Goal: Navigation & Orientation: Find specific page/section

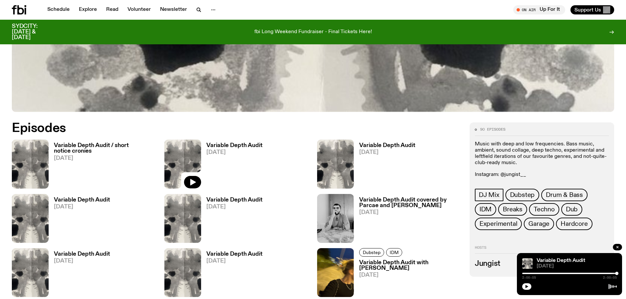
scroll to position [325, 0]
click at [58, 11] on link "Schedule" at bounding box center [58, 9] width 30 height 9
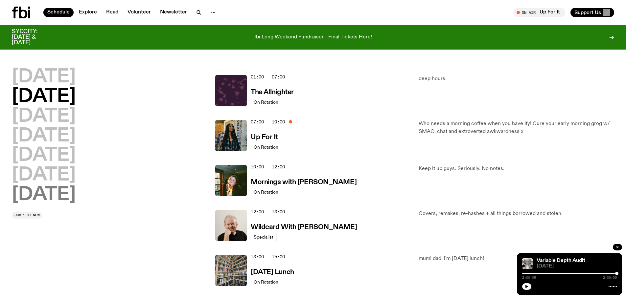
click at [47, 195] on h2 "[DATE]" at bounding box center [44, 195] width 64 height 18
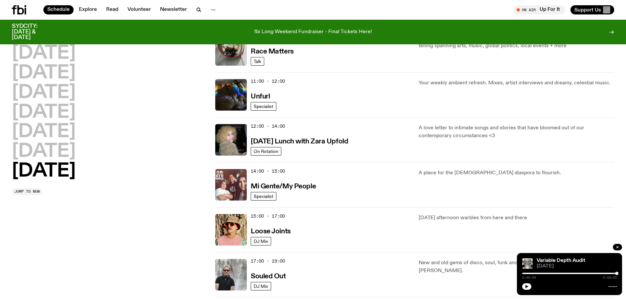
scroll to position [281, 0]
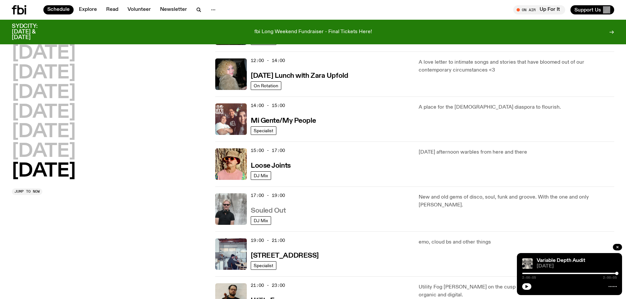
click at [281, 210] on h3 "Souled Out" at bounding box center [268, 211] width 35 height 7
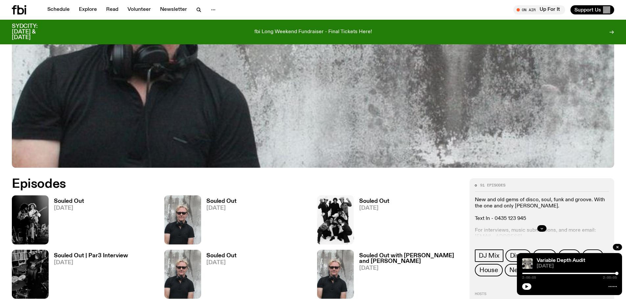
scroll to position [292, 0]
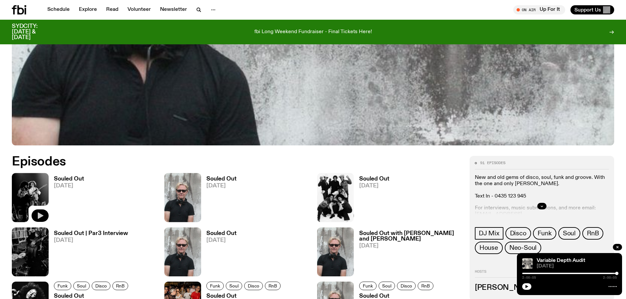
click at [39, 216] on icon "button" at bounding box center [41, 215] width 6 height 7
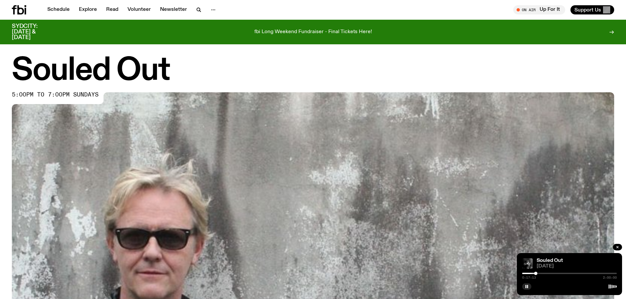
scroll to position [0, 0]
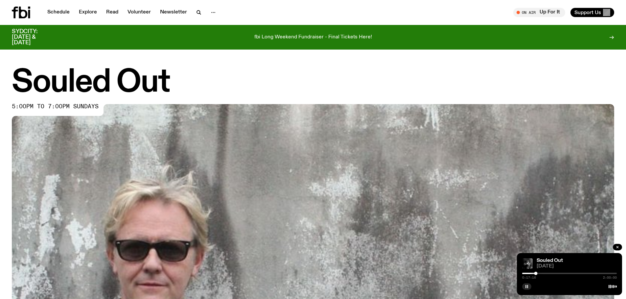
click at [527, 284] on button "button" at bounding box center [526, 286] width 9 height 7
